Goal: Information Seeking & Learning: Learn about a topic

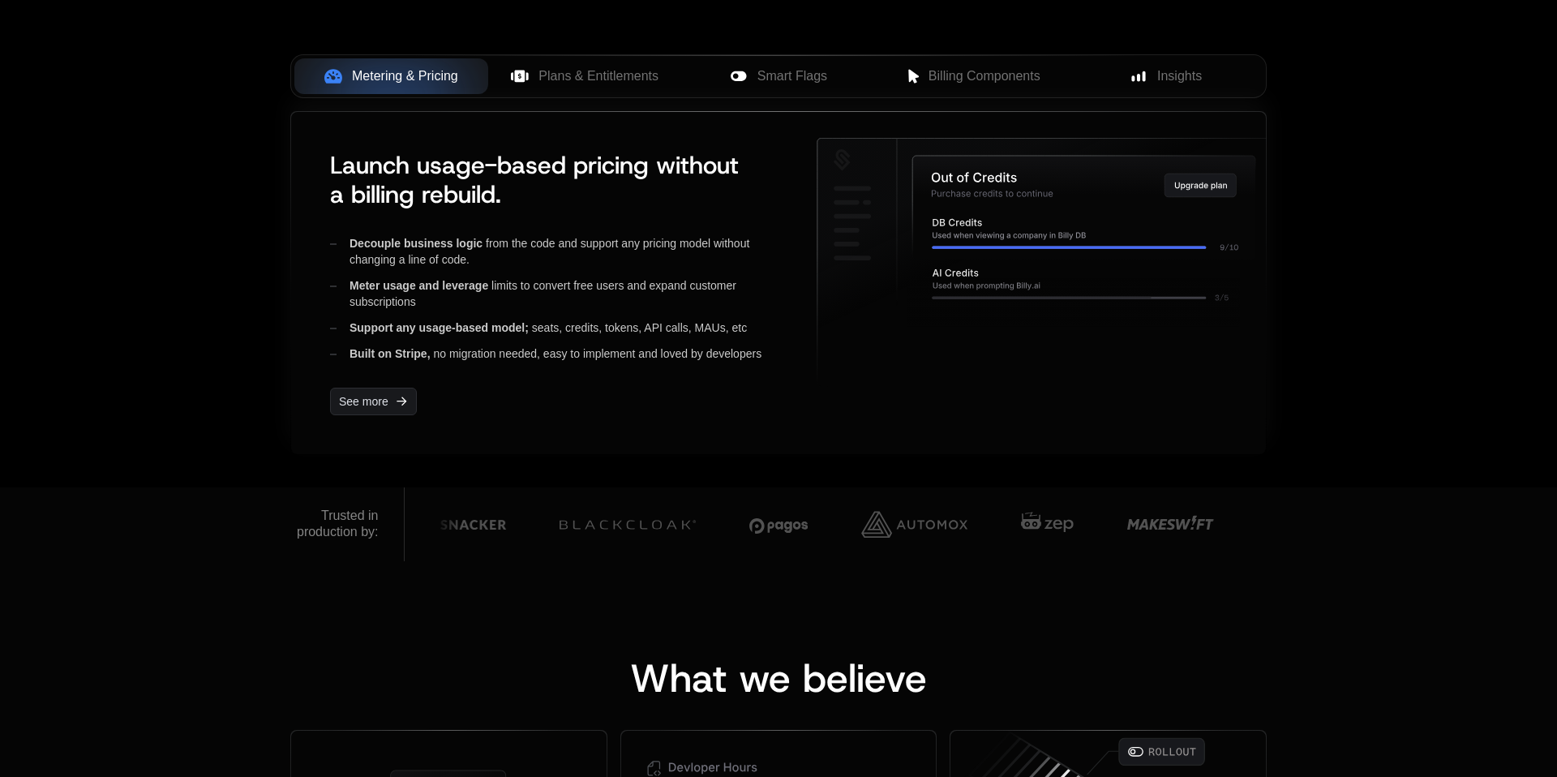
scroll to position [671, 0]
click at [563, 79] on span "Plans & Entitlements" at bounding box center [599, 76] width 120 height 19
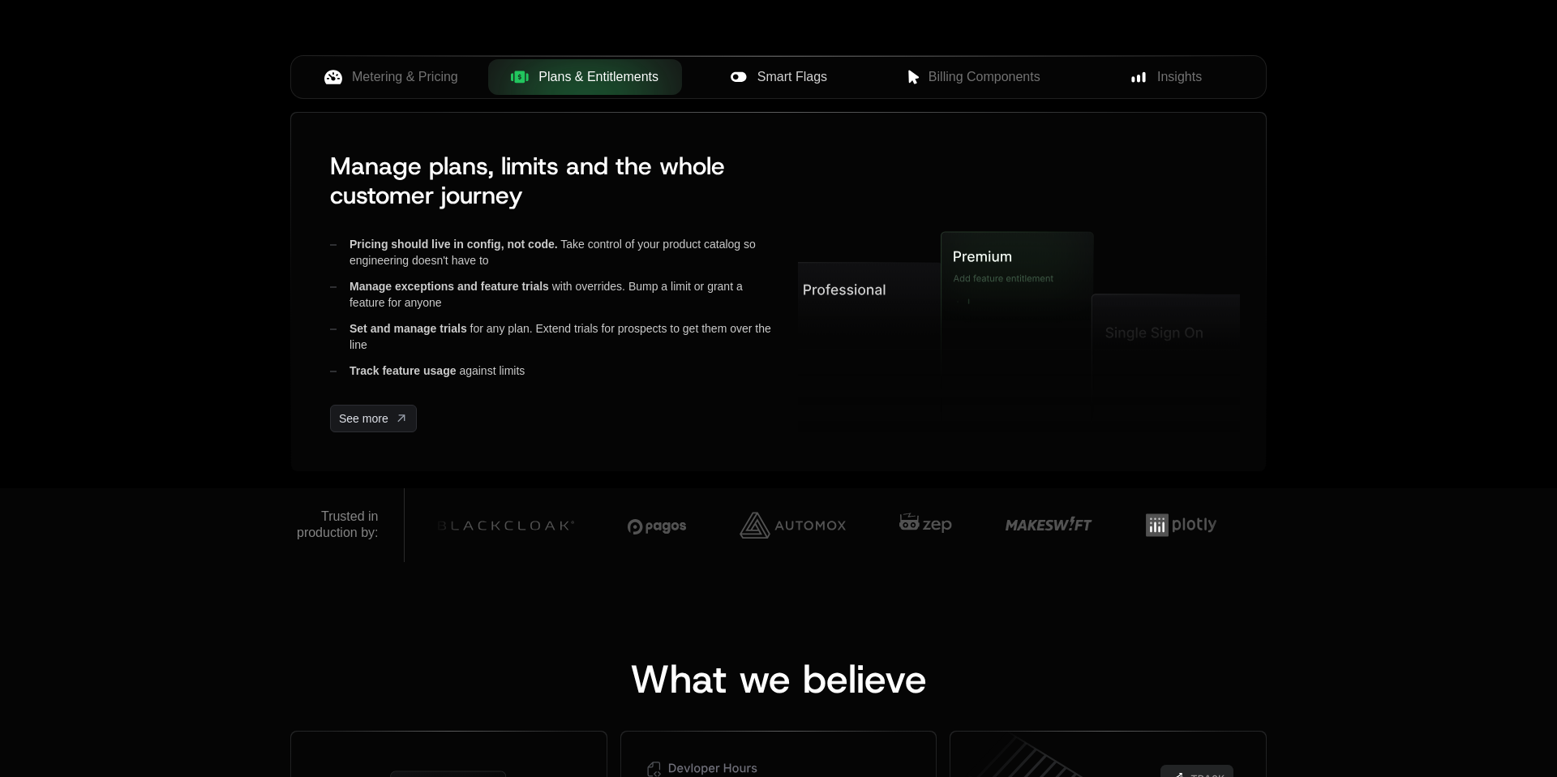
click at [796, 86] on span "Smart Flags" at bounding box center [792, 76] width 70 height 19
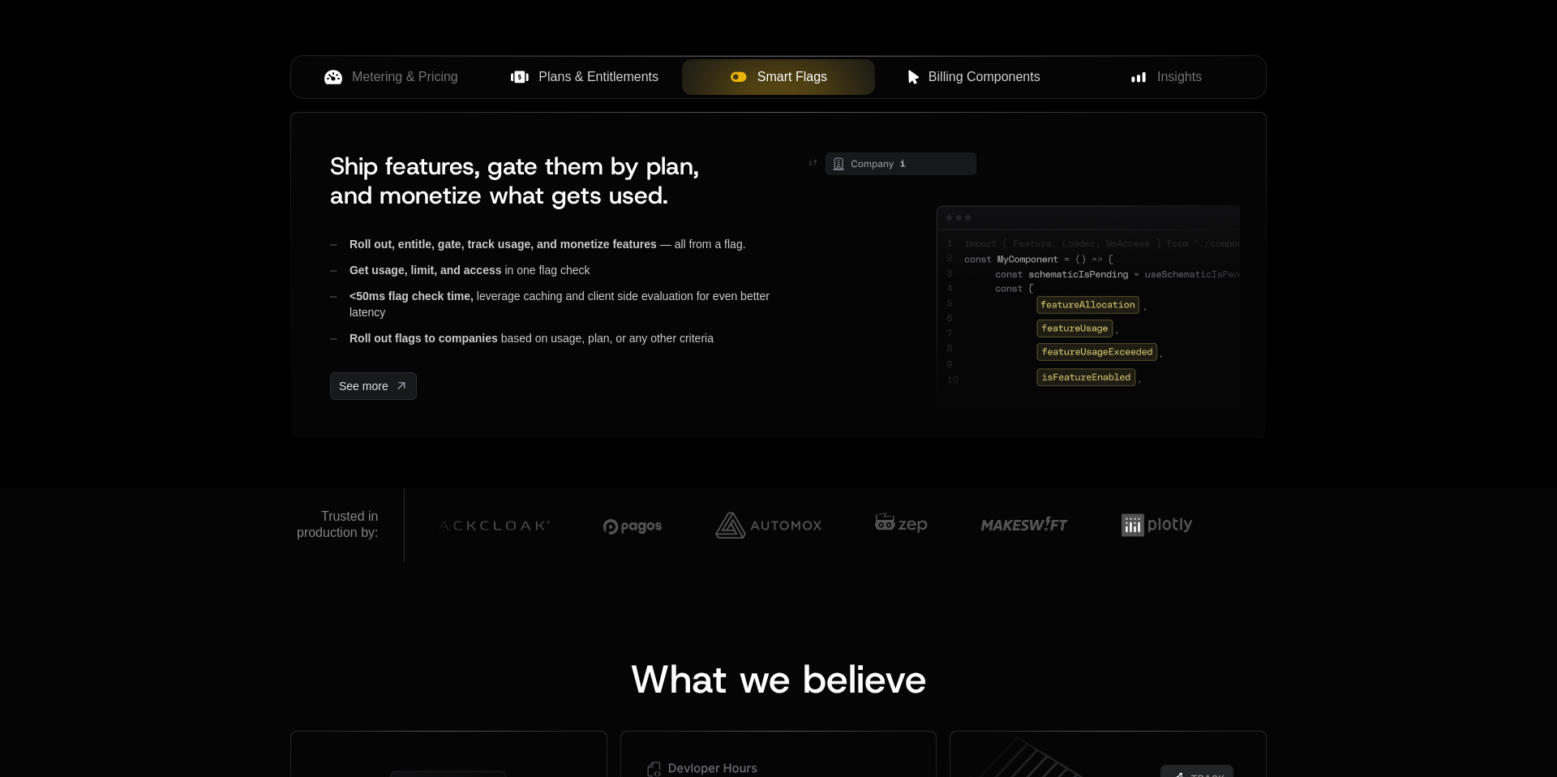
click at [984, 87] on button "Billing Components" at bounding box center [972, 77] width 194 height 36
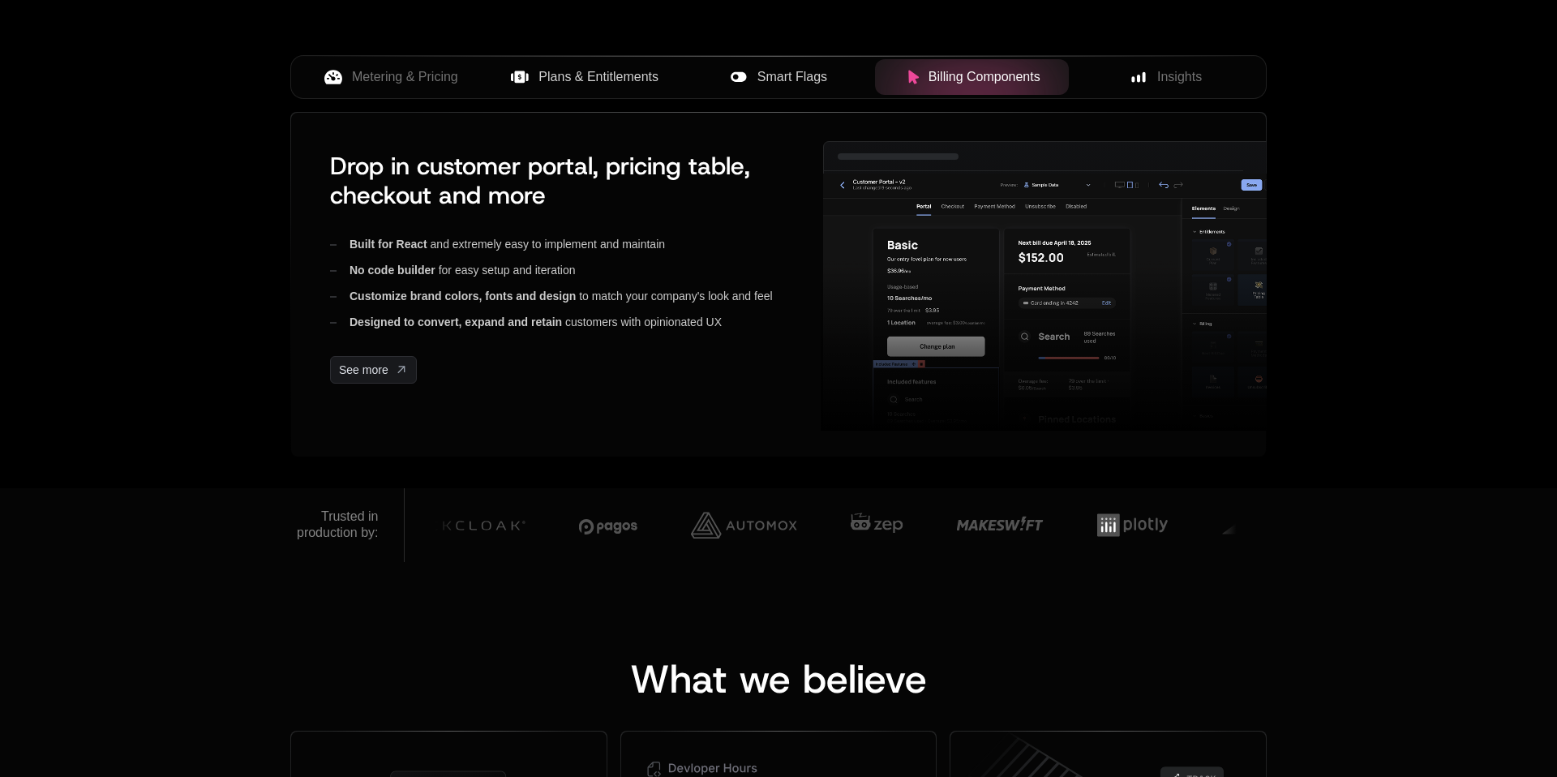
click at [1177, 97] on div "Metering & Pricing Plans & Entitlements Smart Flags Billing Components Insights" at bounding box center [778, 77] width 976 height 44
click at [1180, 92] on button "Insights" at bounding box center [1166, 77] width 194 height 36
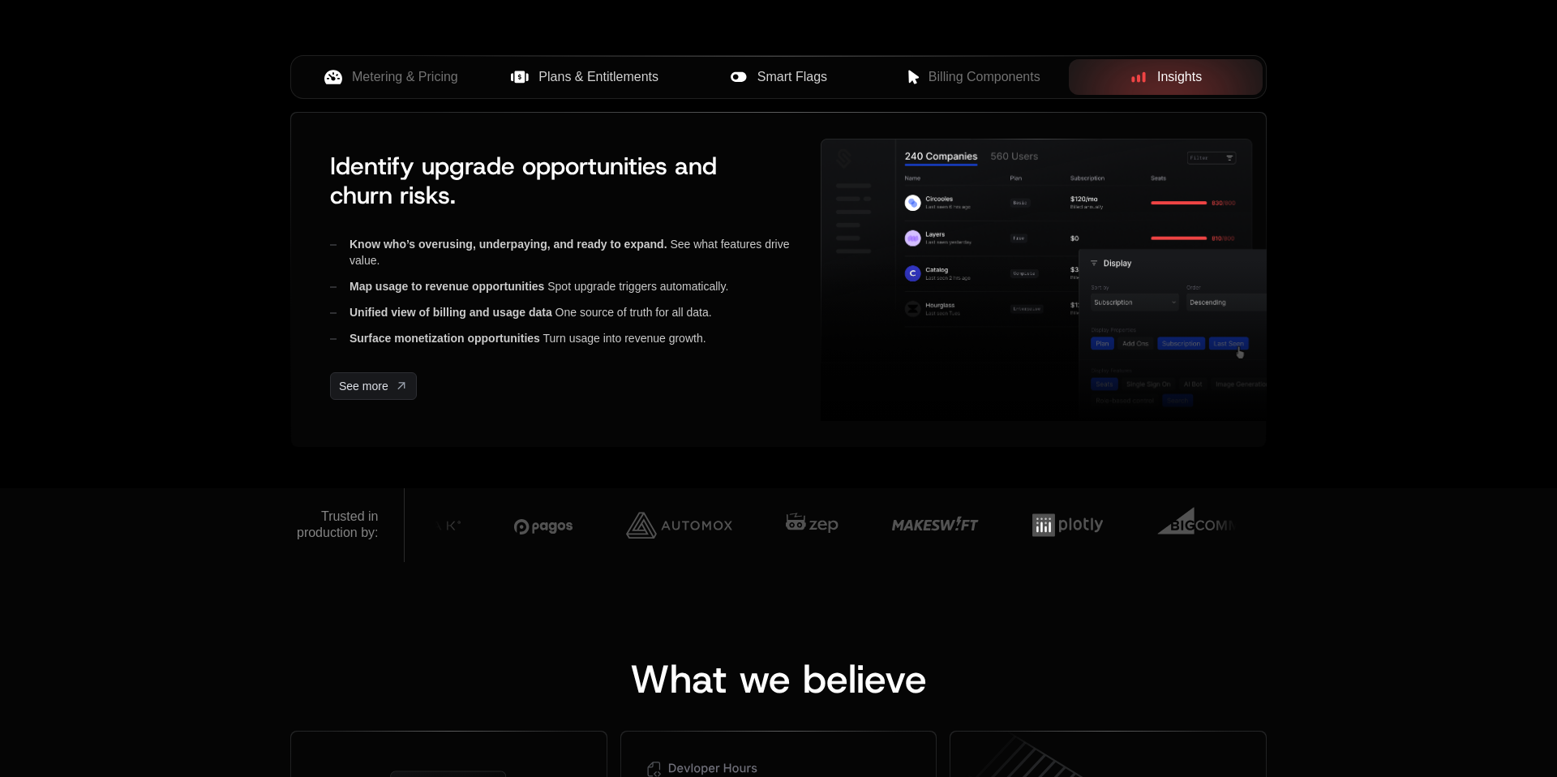
click at [640, 80] on span "Plans & Entitlements" at bounding box center [599, 76] width 120 height 19
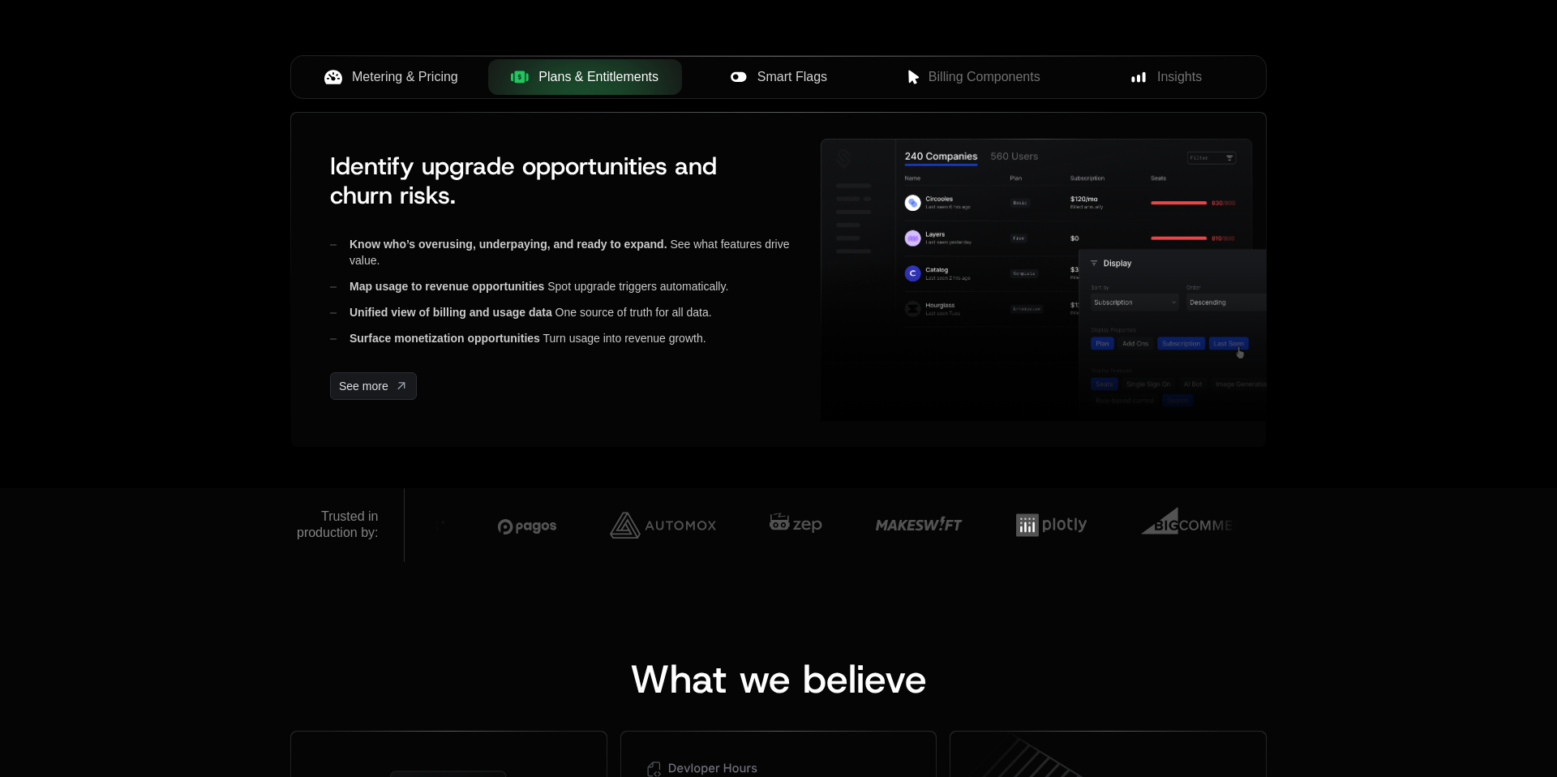
click at [396, 77] on span "Metering & Pricing" at bounding box center [405, 76] width 106 height 19
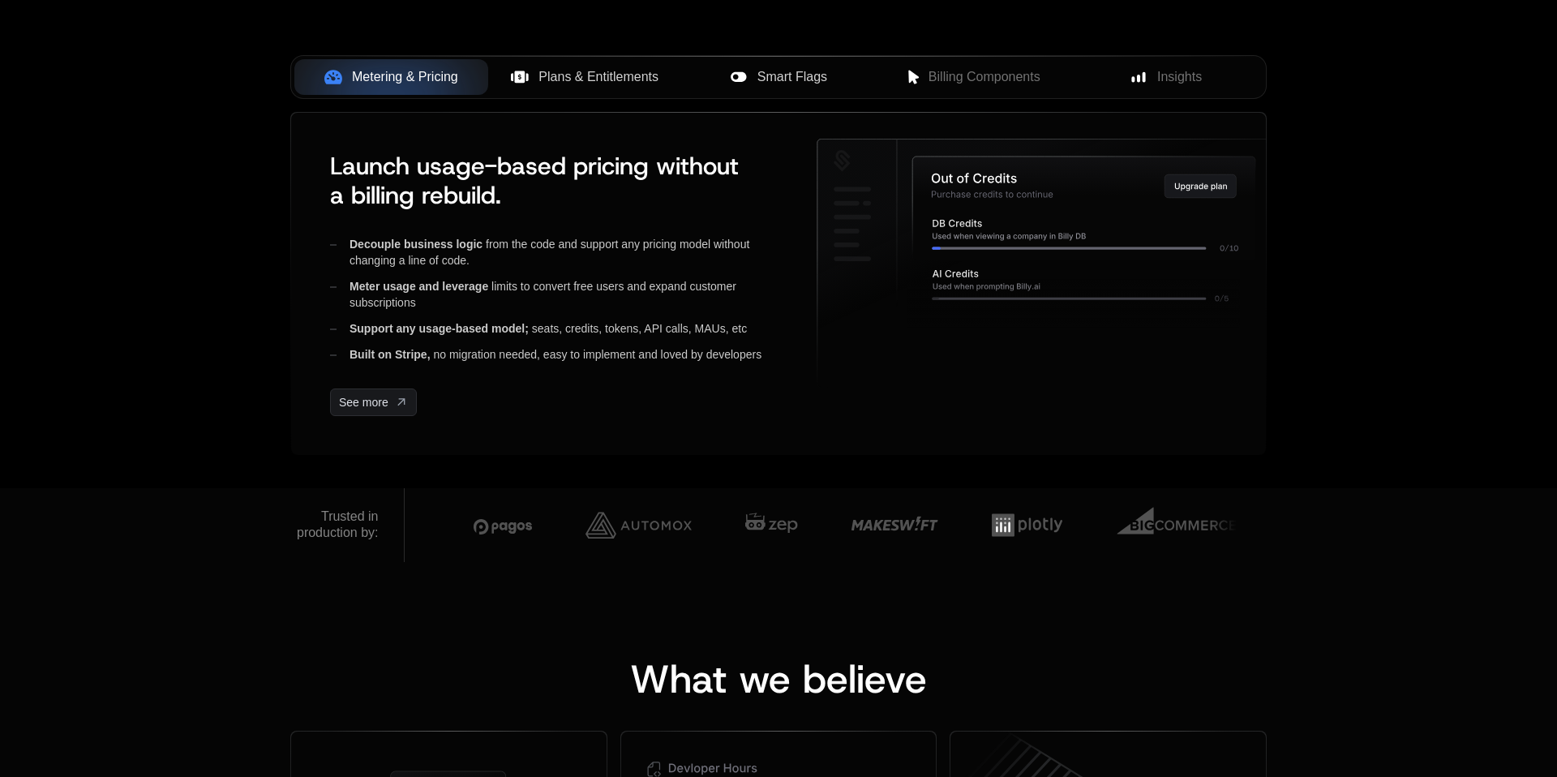
click at [584, 79] on span "Plans & Entitlements" at bounding box center [599, 76] width 120 height 19
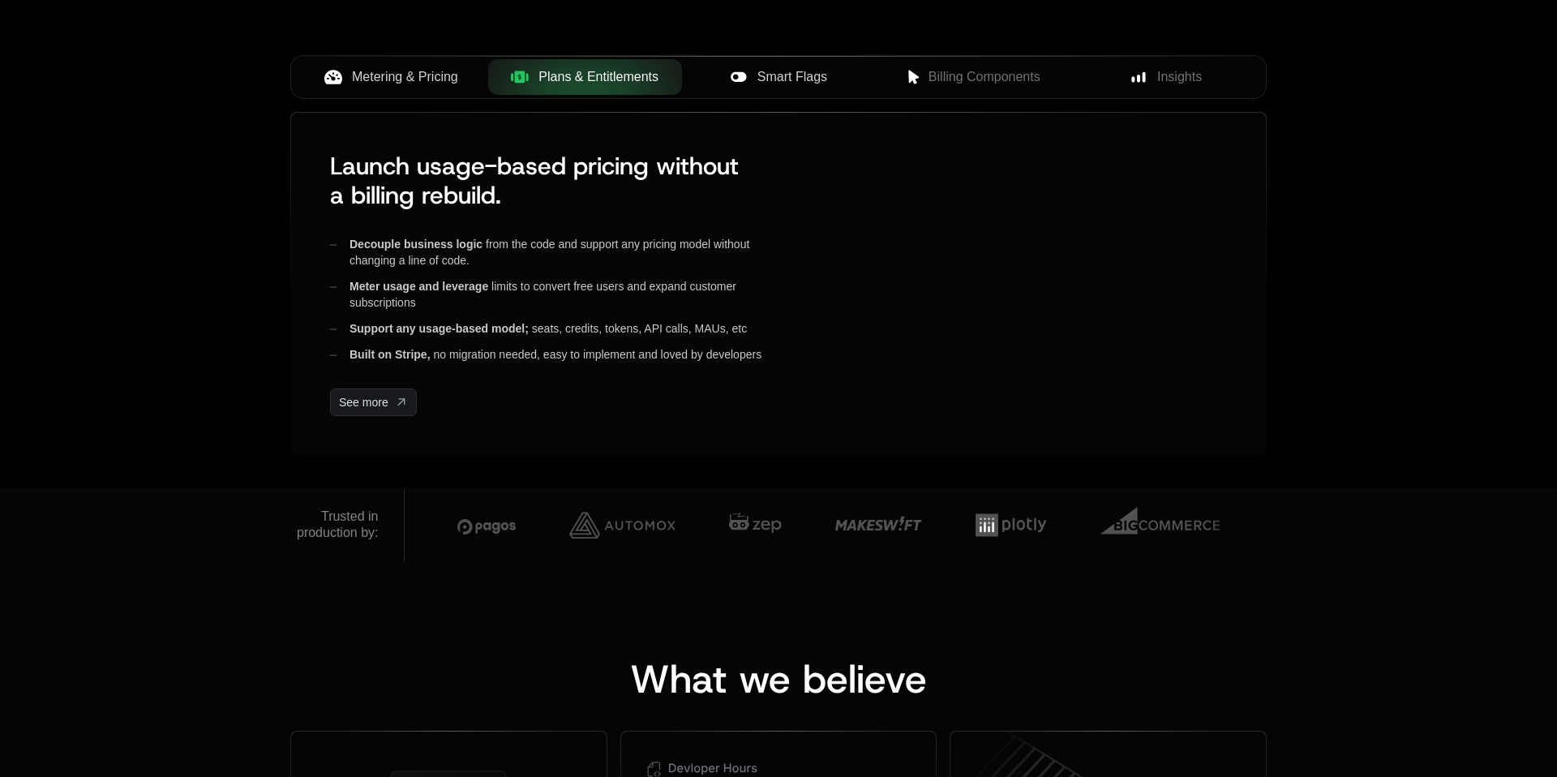
click at [789, 71] on span "Smart Flags" at bounding box center [792, 76] width 70 height 19
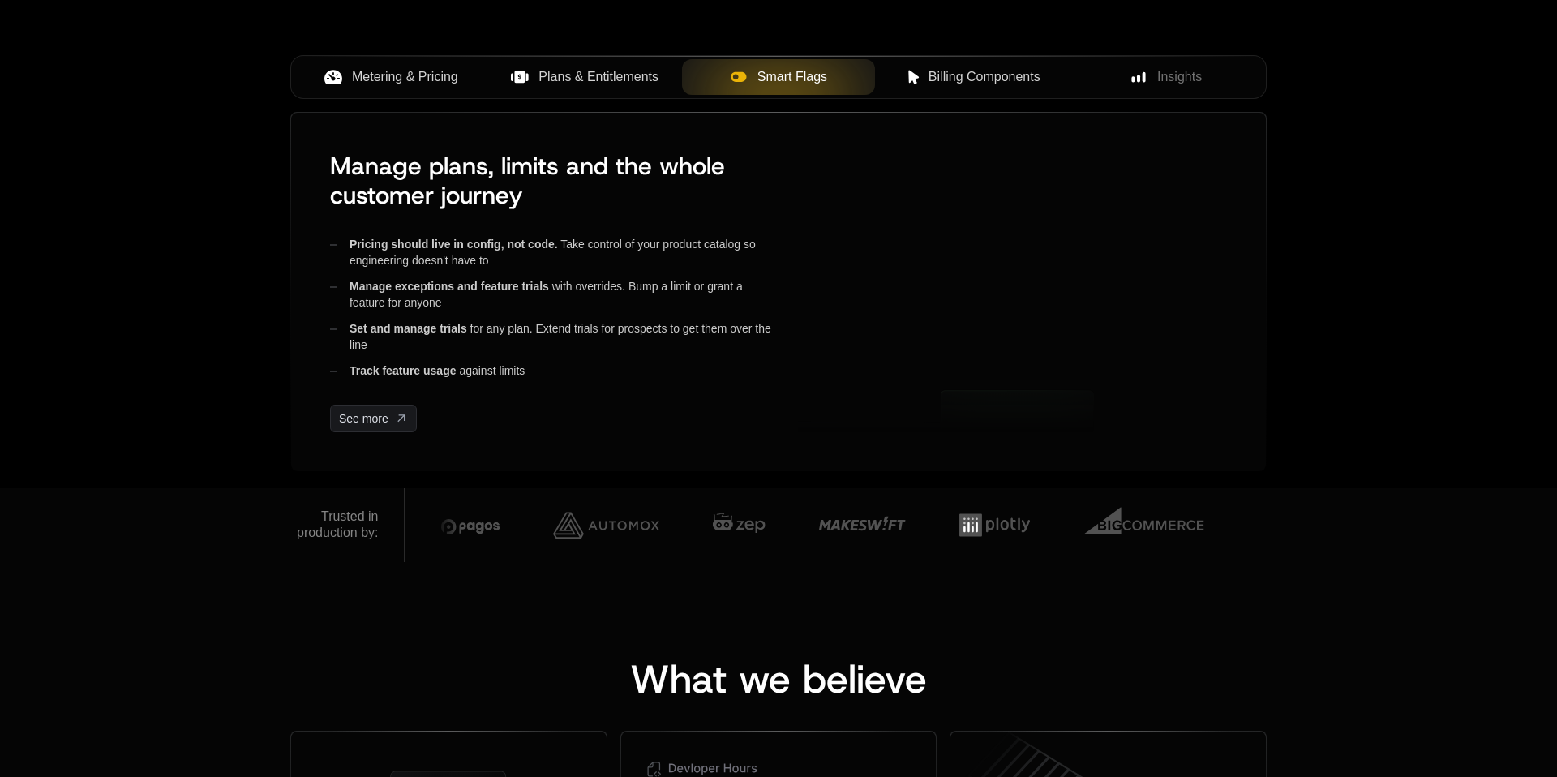
click at [993, 76] on span "Billing Components" at bounding box center [985, 76] width 112 height 19
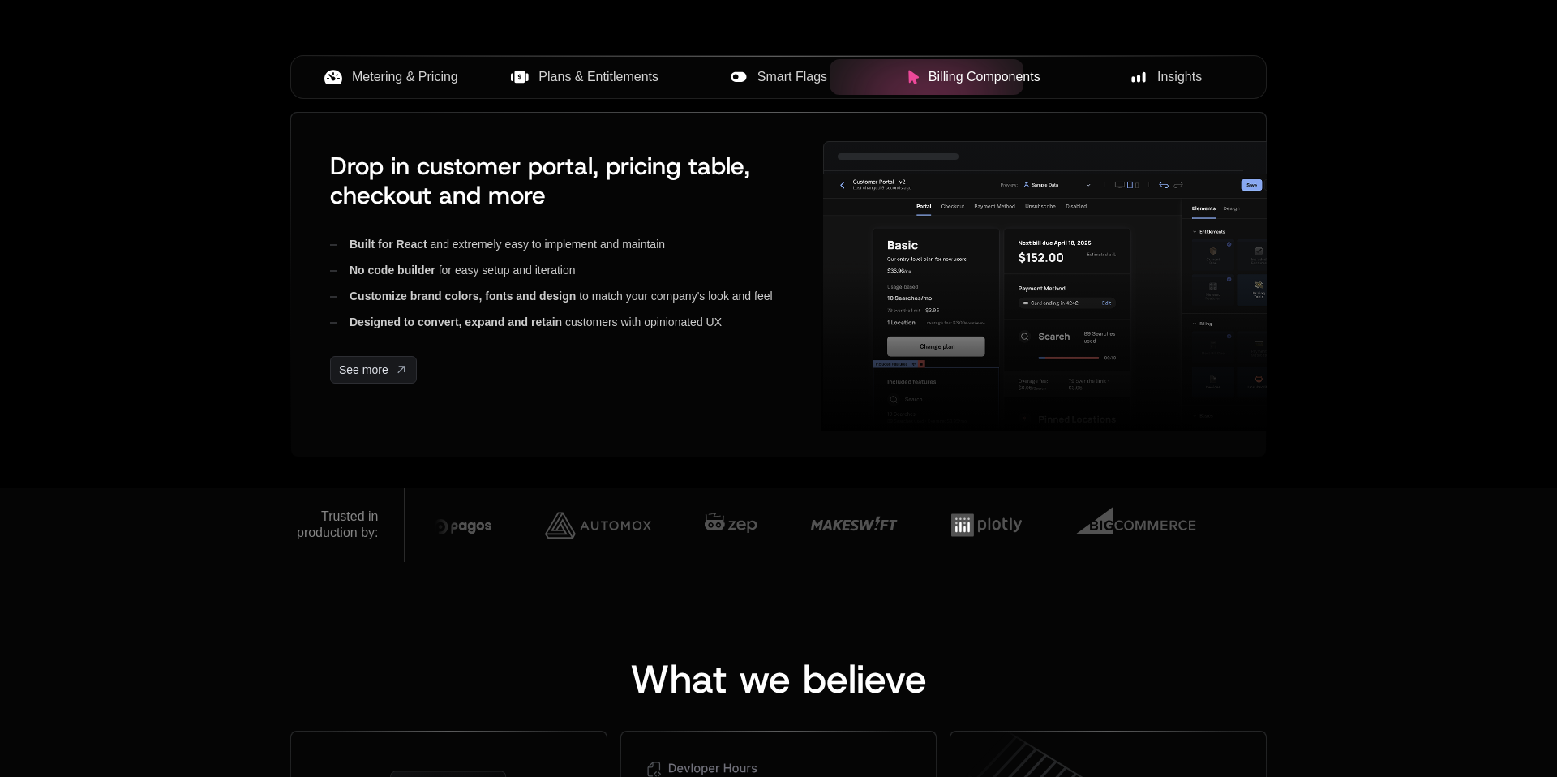
click at [1154, 73] on div "Insights" at bounding box center [1166, 76] width 168 height 19
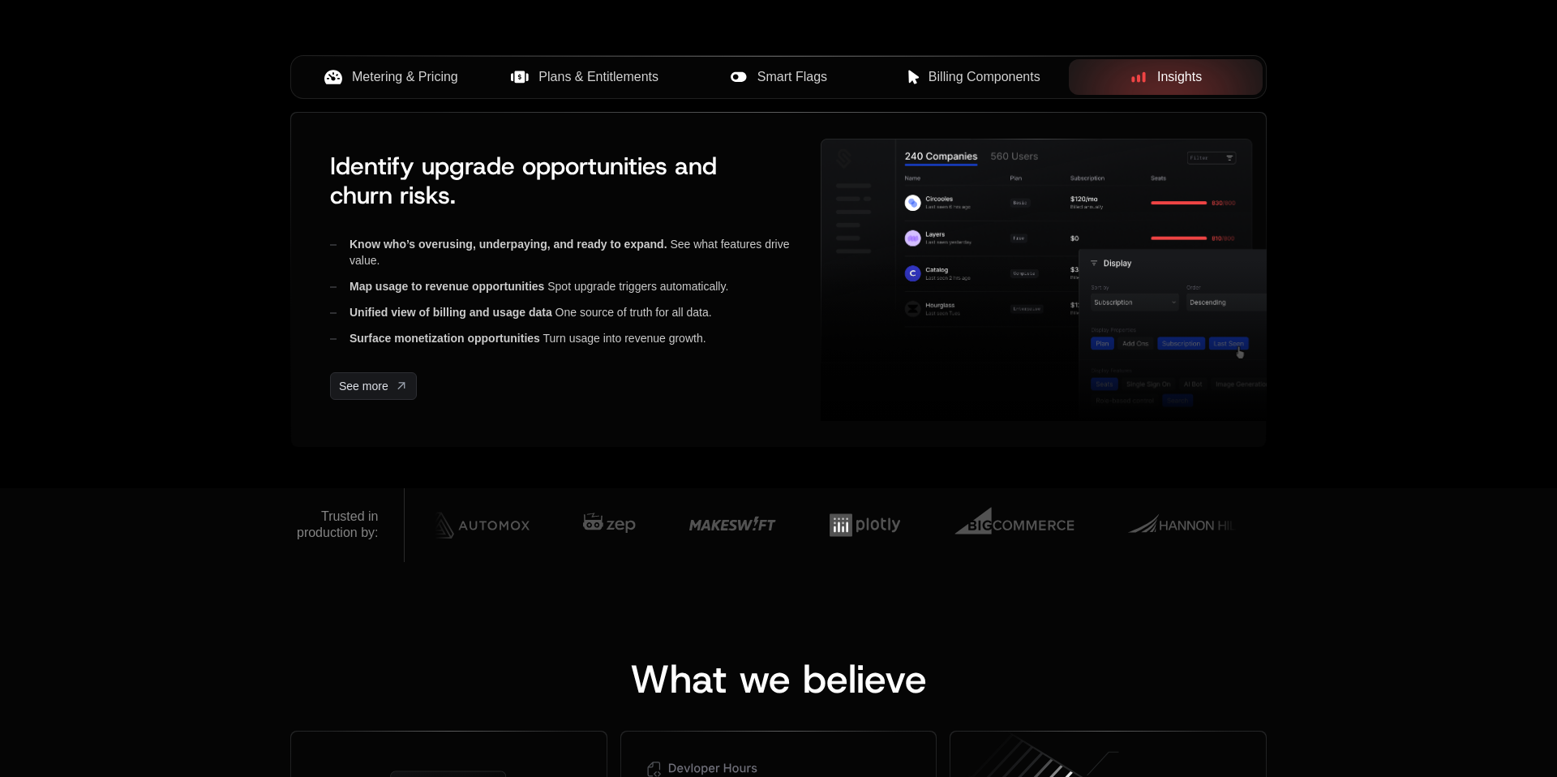
click at [389, 88] on button "Metering & Pricing" at bounding box center [391, 77] width 194 height 36
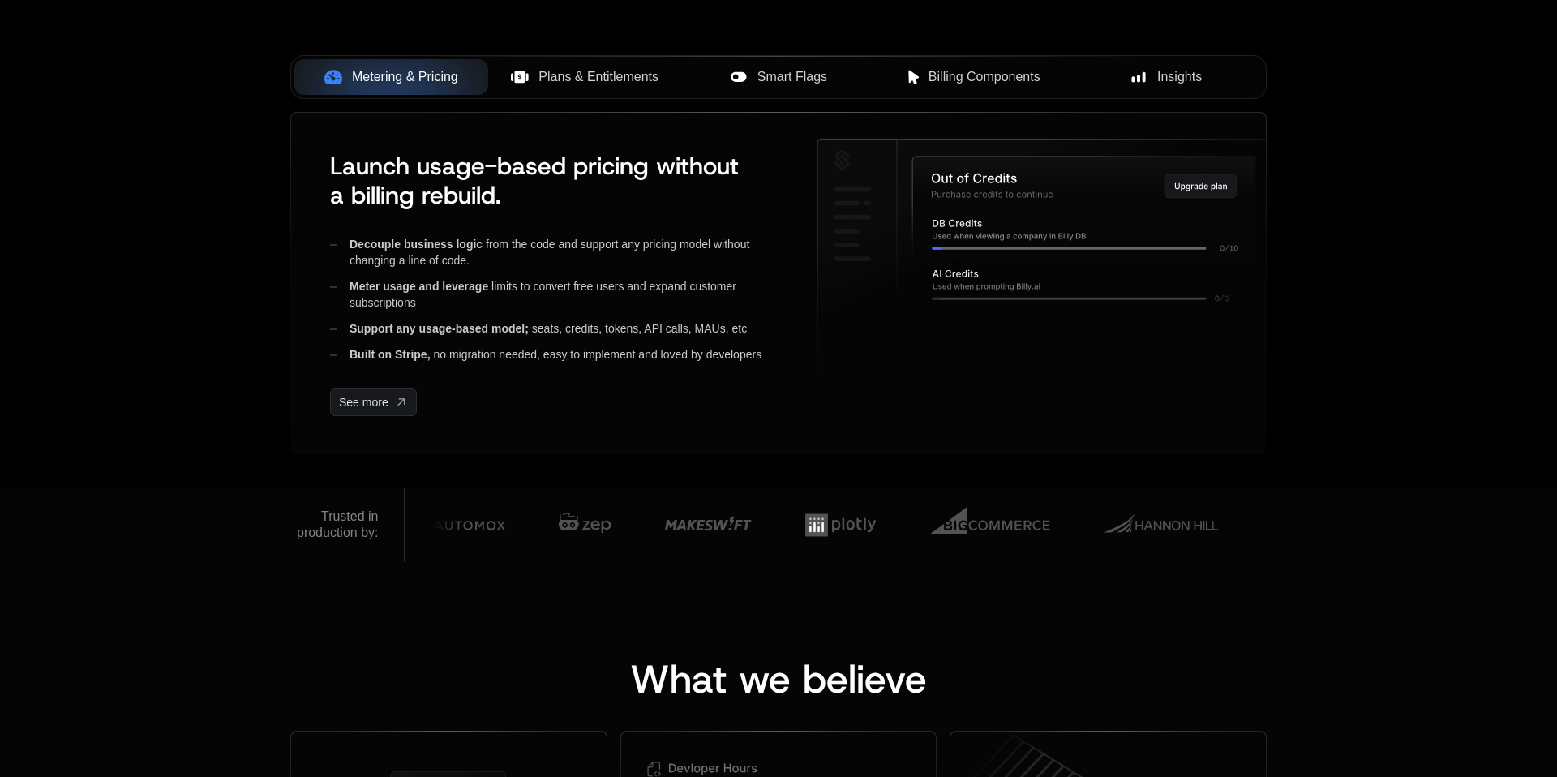
click at [612, 84] on span "Plans & Entitlements" at bounding box center [599, 76] width 120 height 19
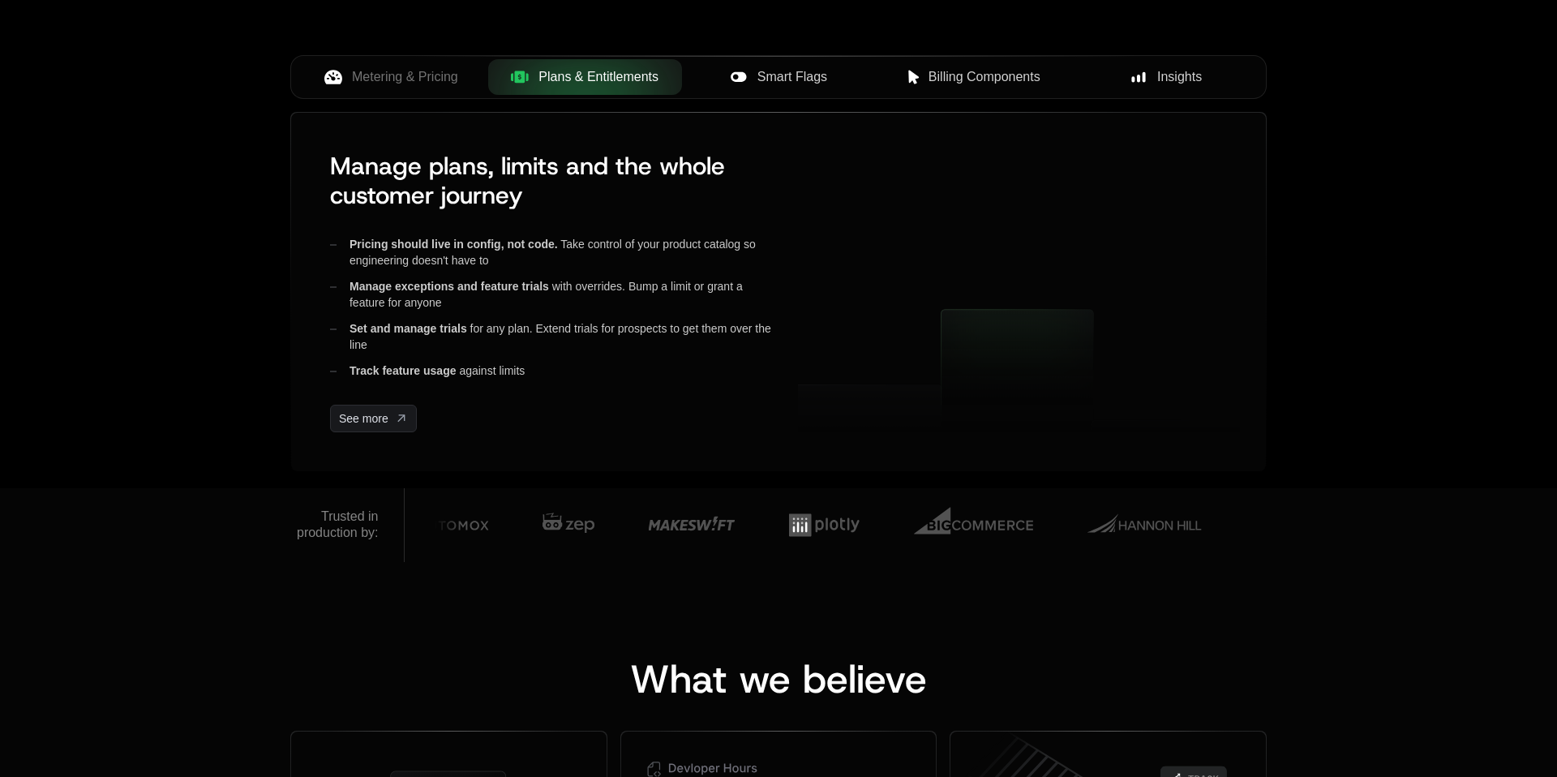
click at [856, 81] on div "Smart Flags" at bounding box center [779, 76] width 168 height 19
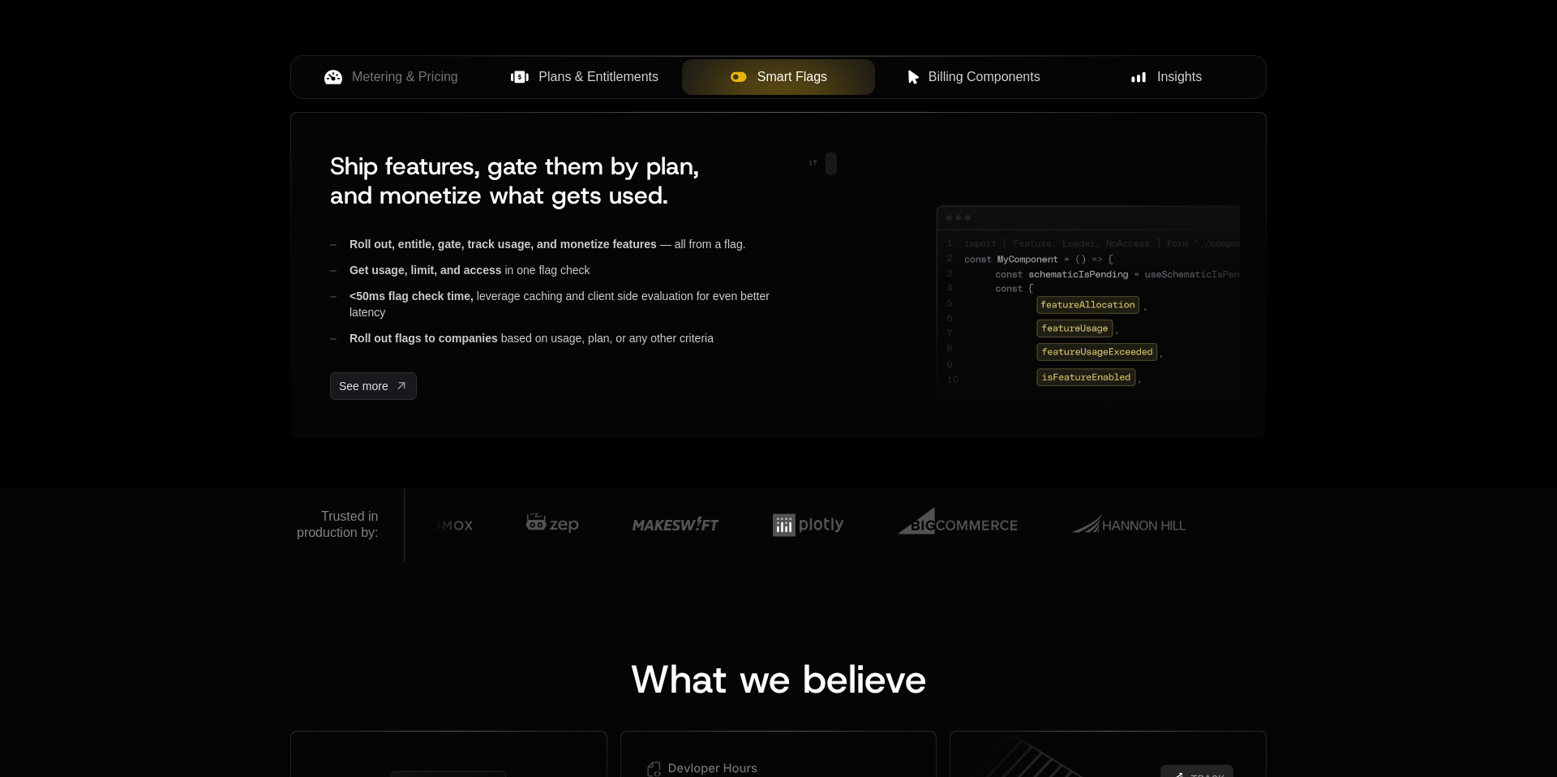
click at [957, 77] on span "Billing Components" at bounding box center [985, 76] width 112 height 19
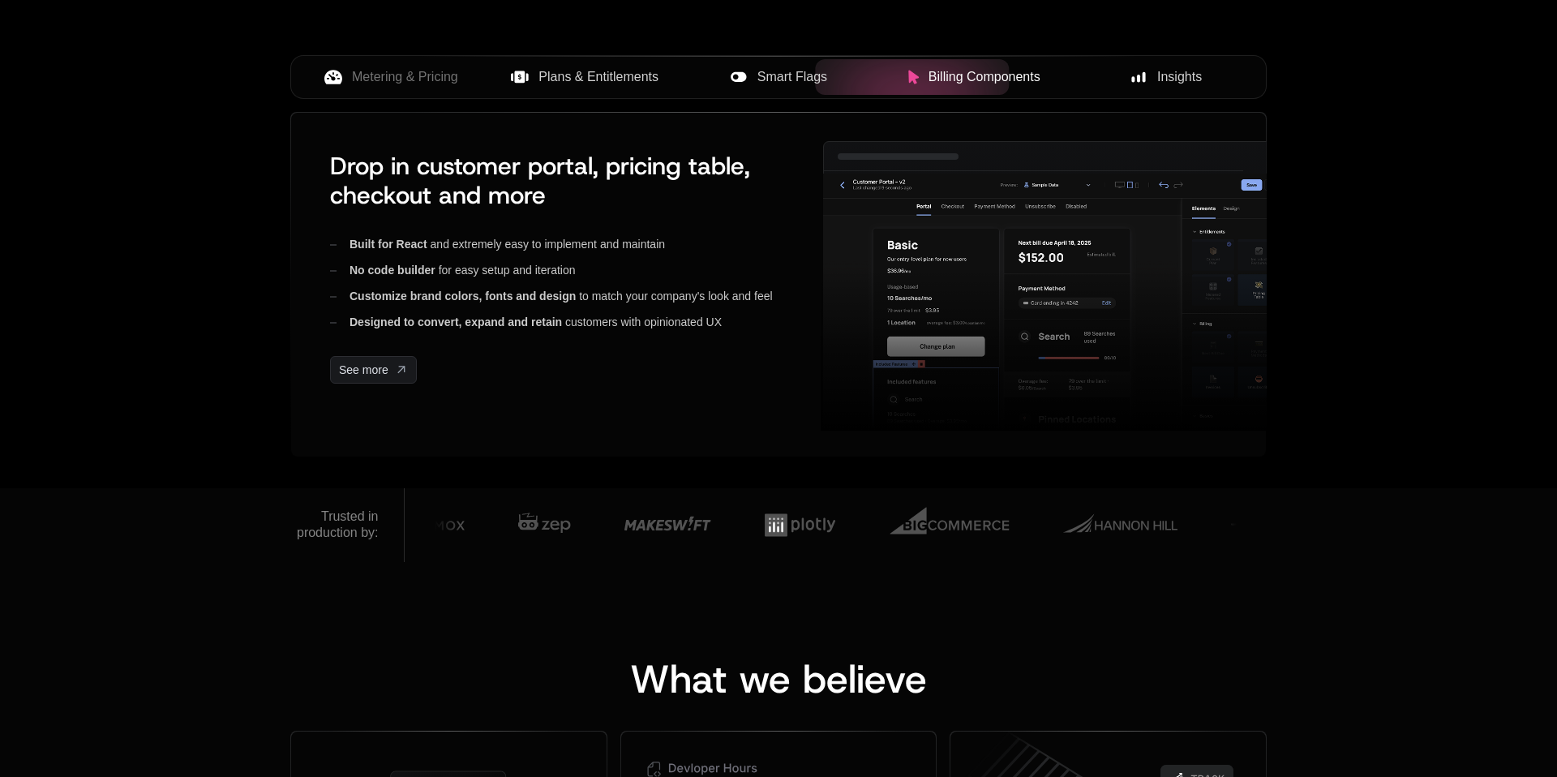
click at [1091, 77] on div "Insights" at bounding box center [1166, 76] width 168 height 19
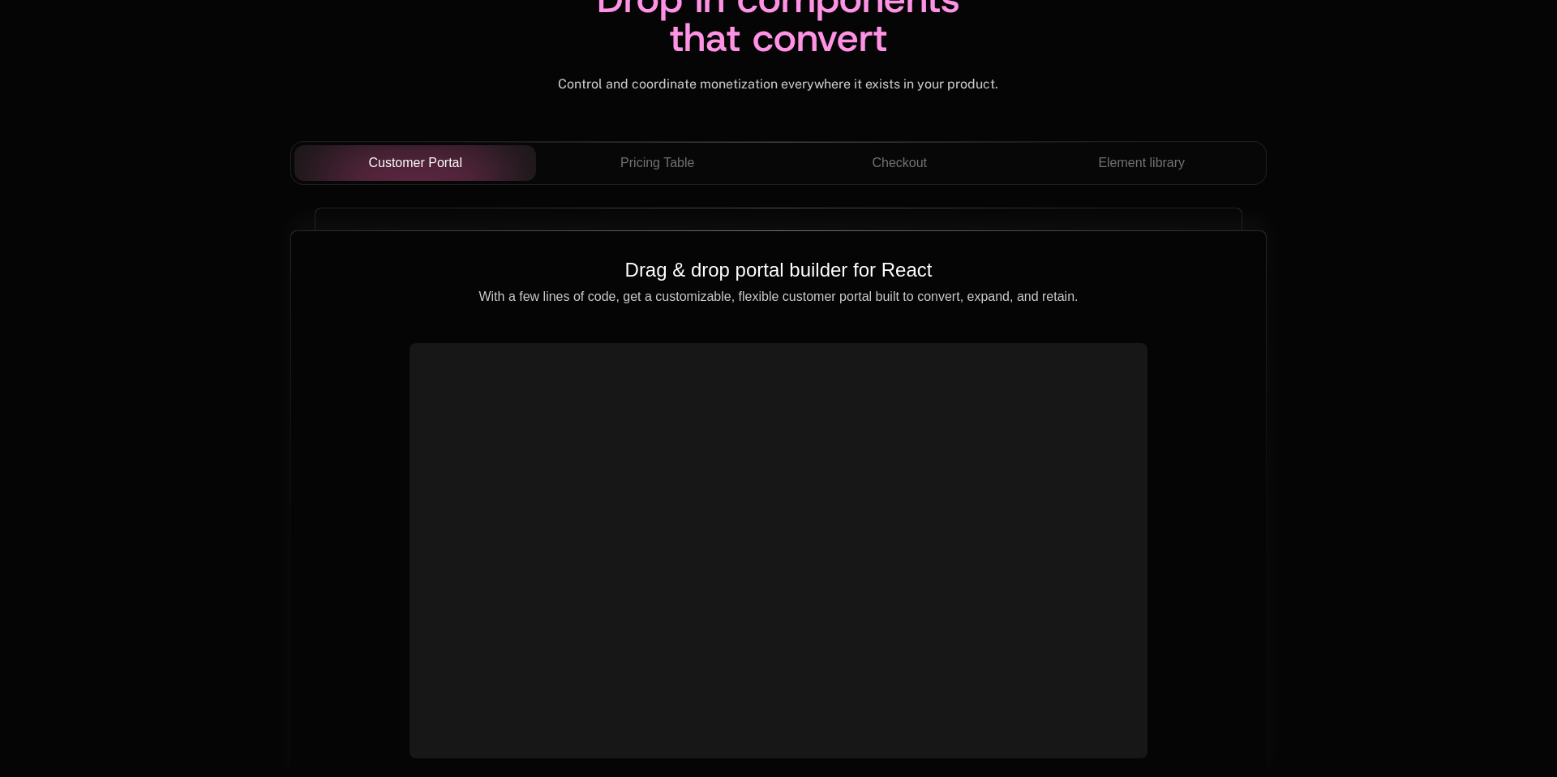
scroll to position [5564, 0]
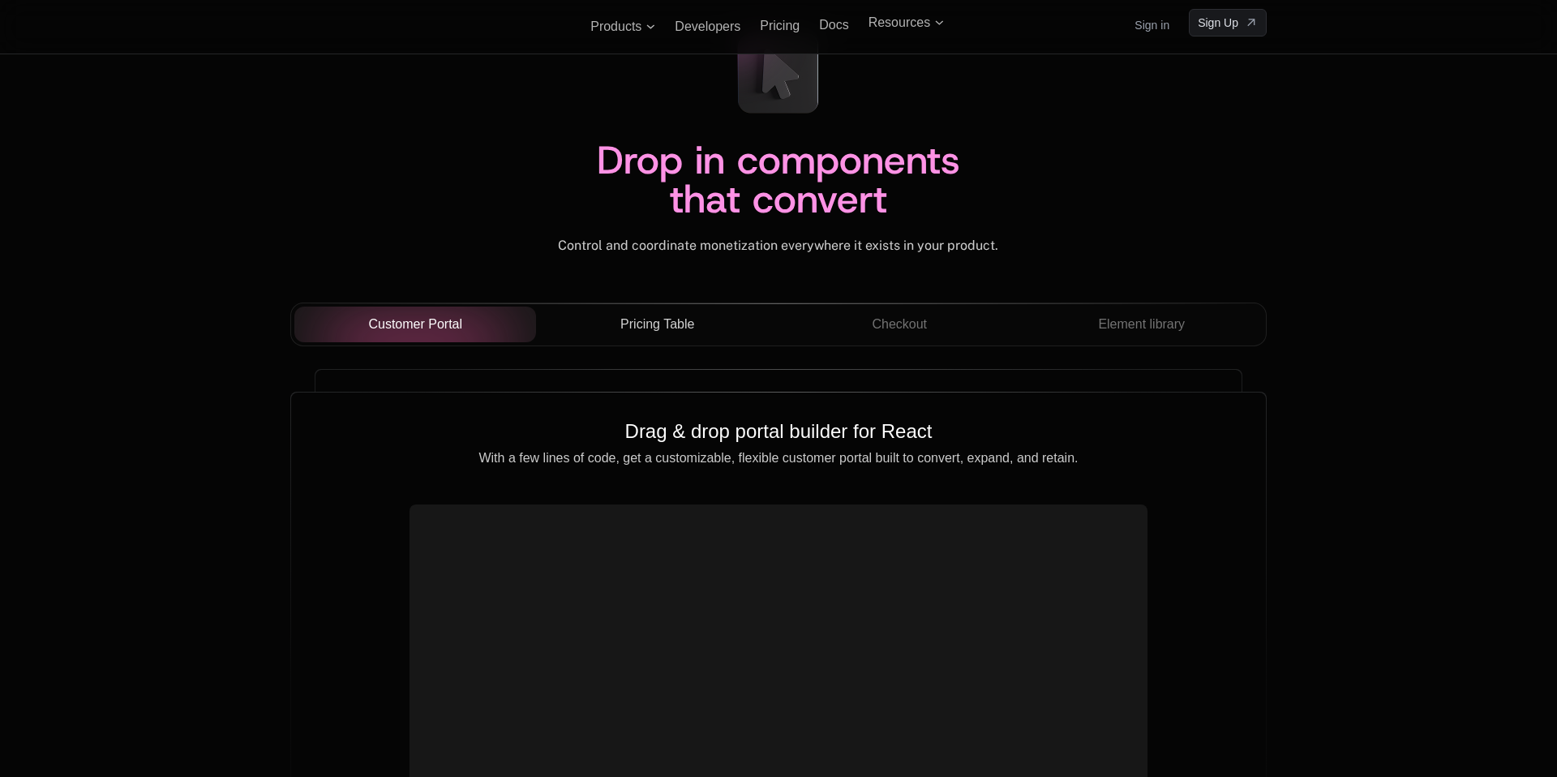
click at [662, 333] on span "Pricing Table" at bounding box center [657, 324] width 74 height 19
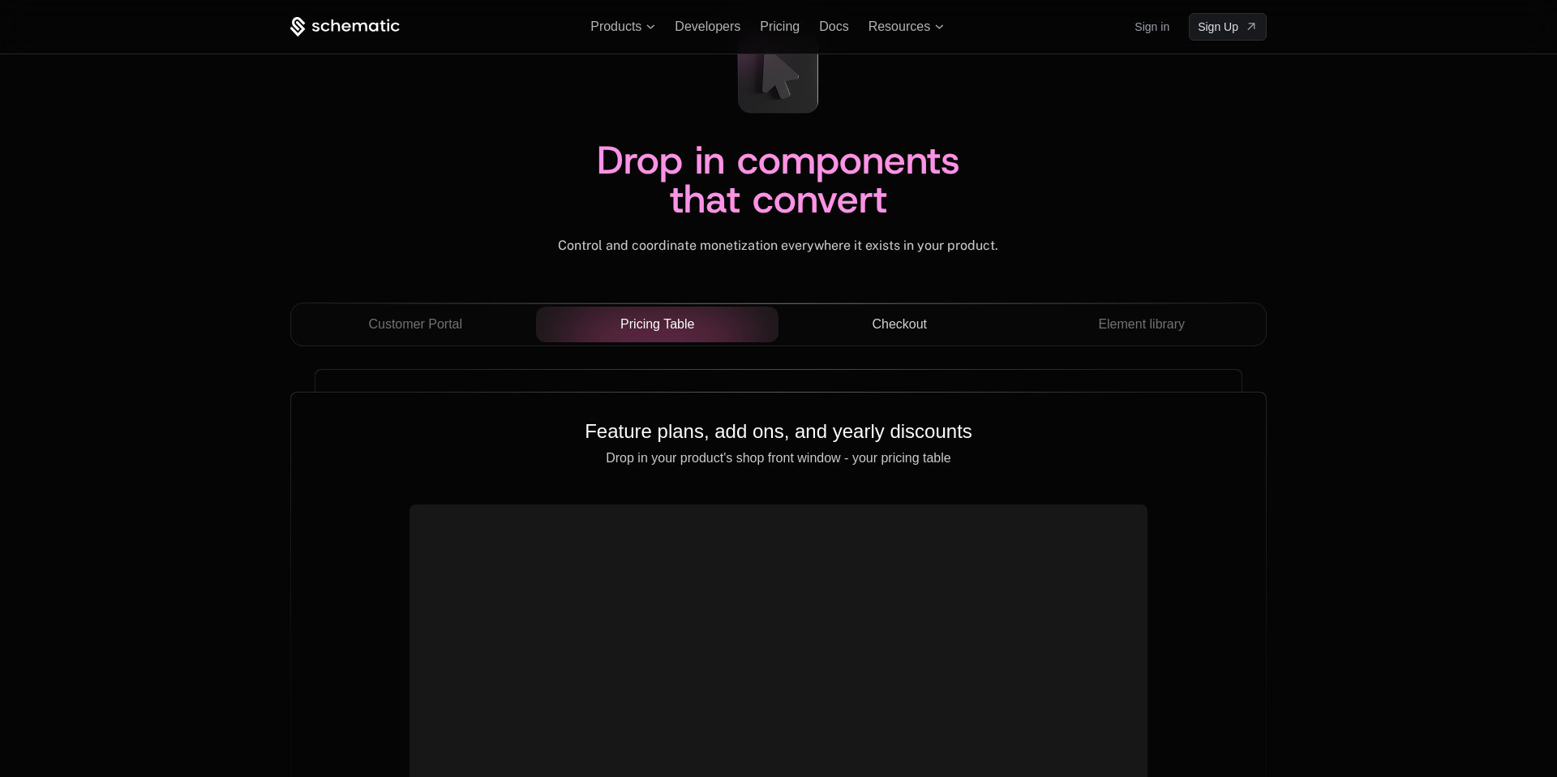
click at [882, 321] on span "Checkout" at bounding box center [899, 324] width 55 height 19
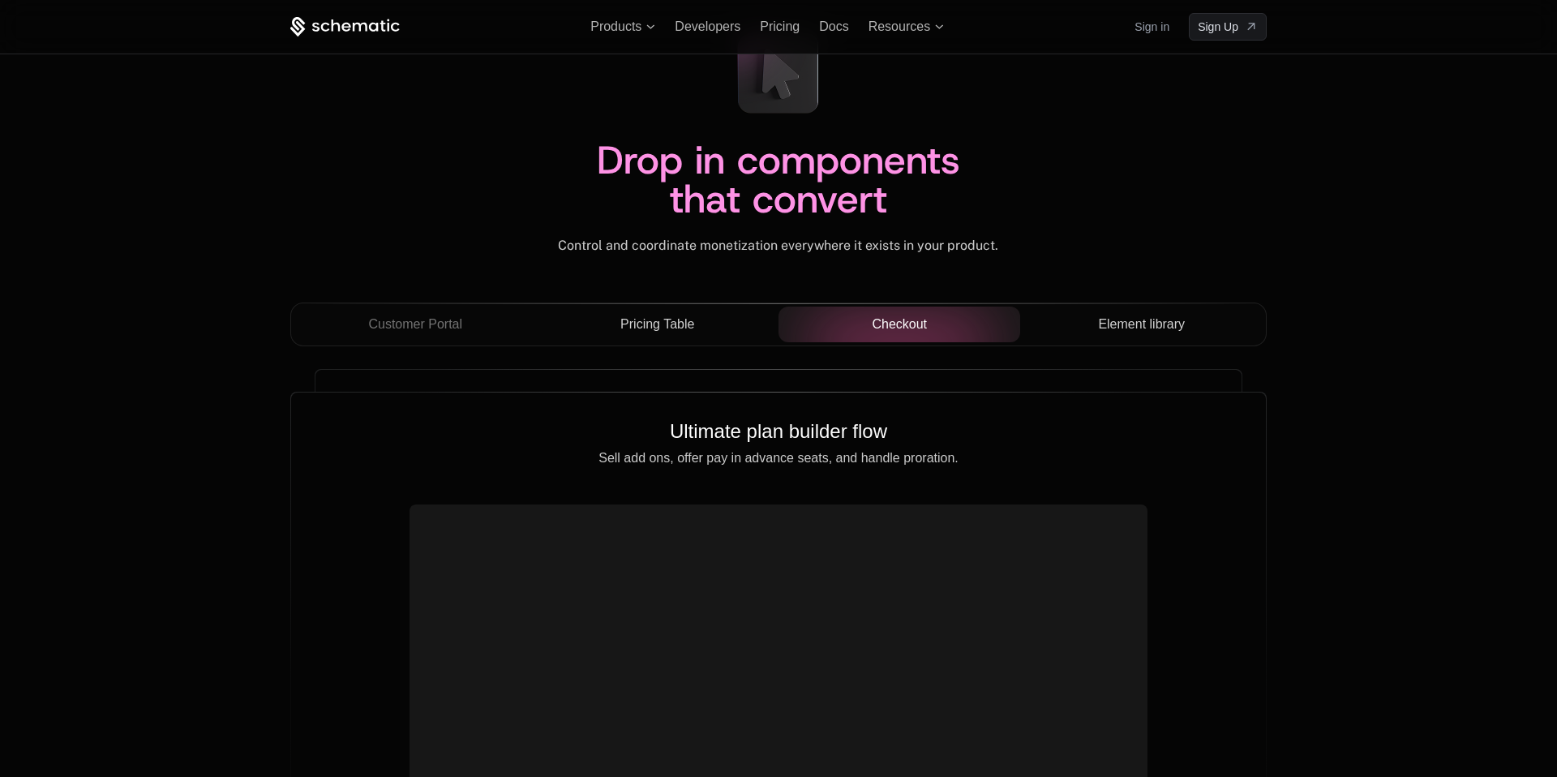
click at [1101, 321] on span "Element library" at bounding box center [1141, 324] width 87 height 19
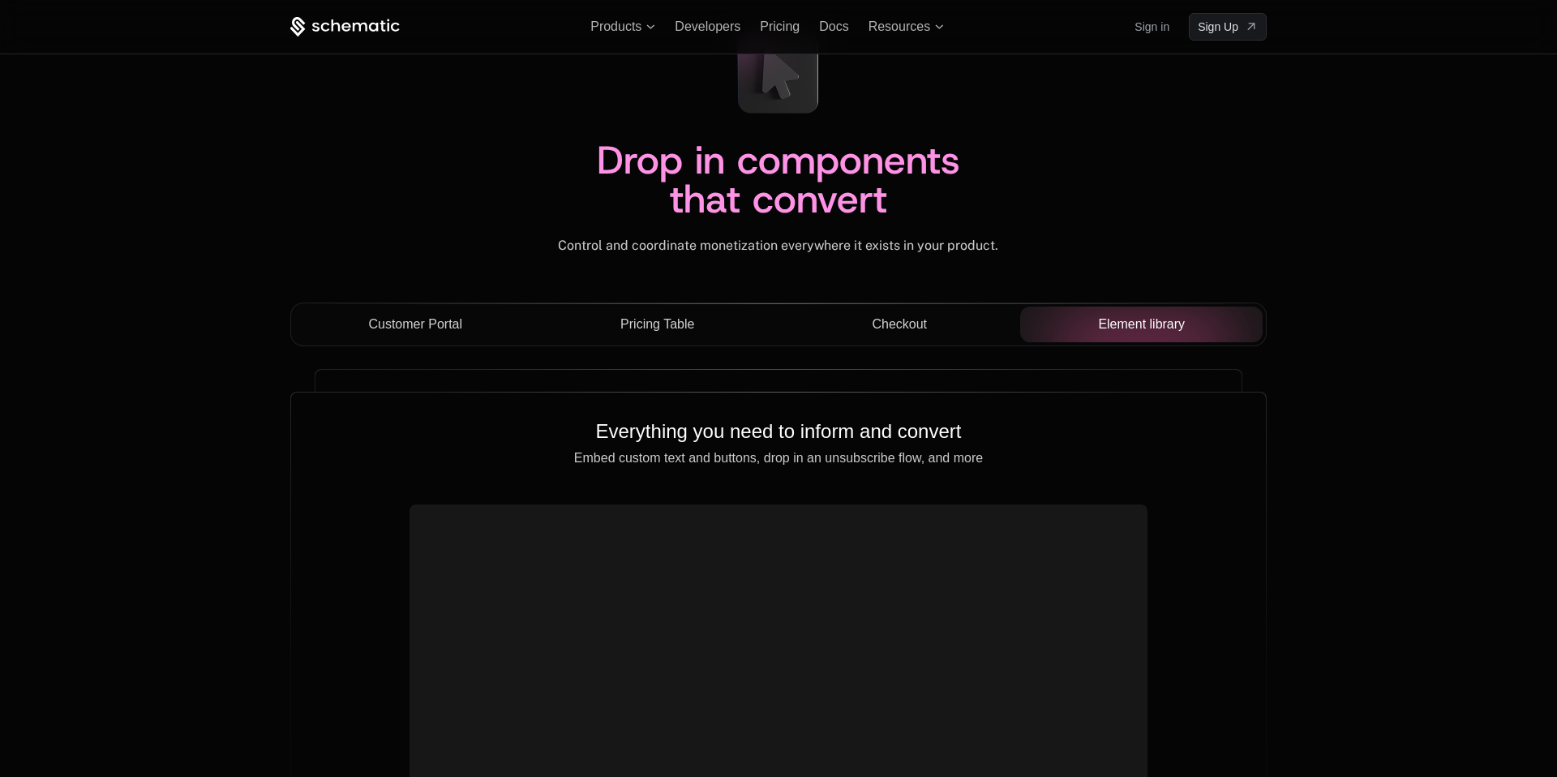
click at [407, 328] on span "Customer Portal" at bounding box center [415, 324] width 94 height 19
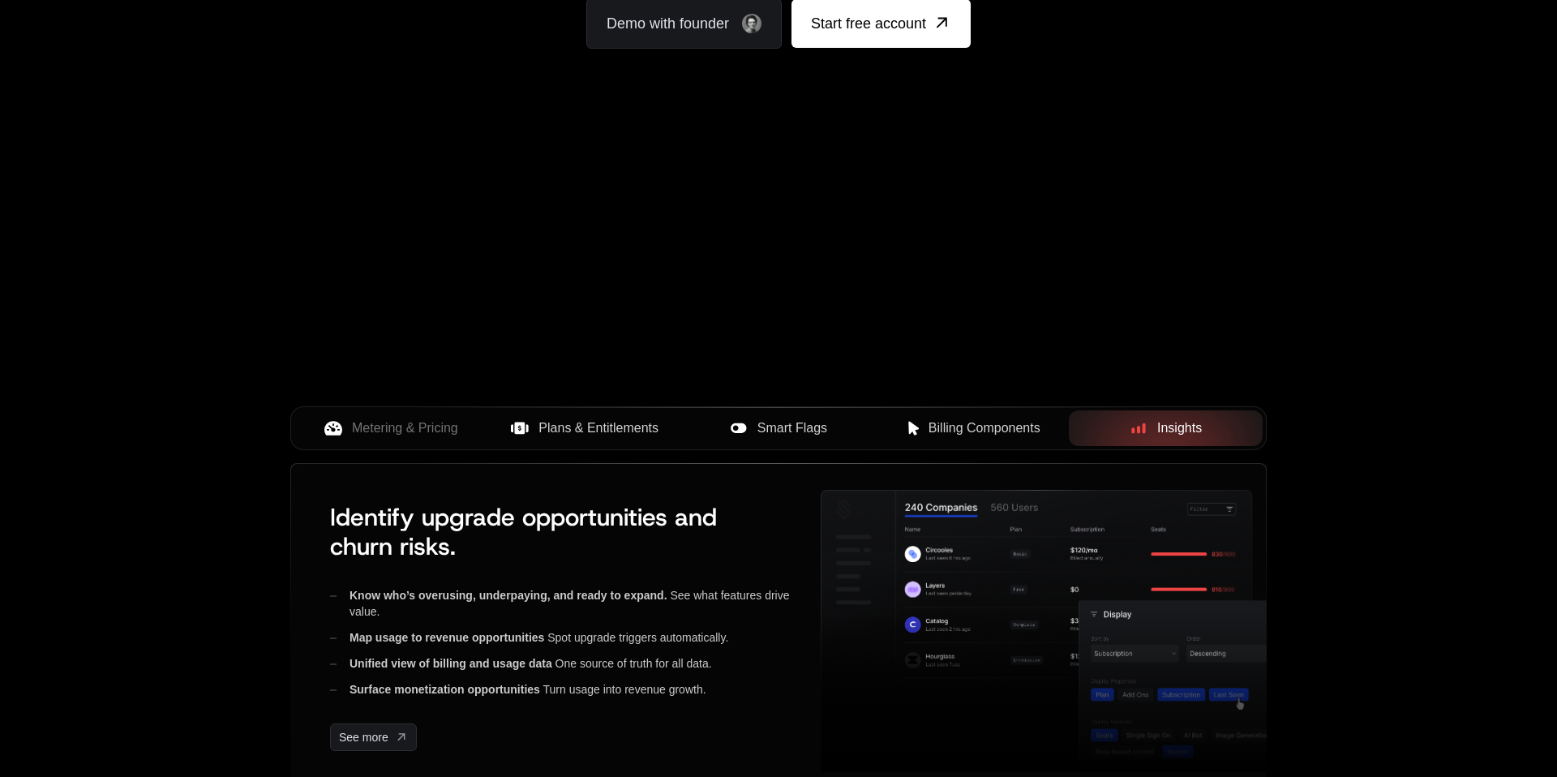
scroll to position [0, 0]
